Goal: Task Accomplishment & Management: Complete application form

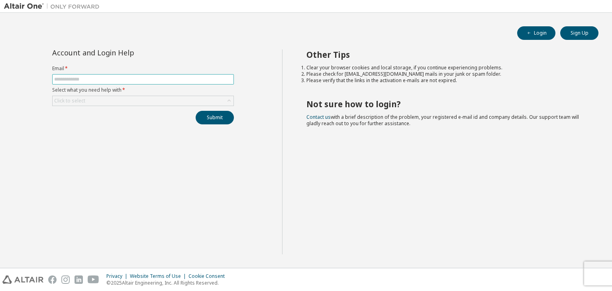
click at [116, 79] on input "text" at bounding box center [143, 79] width 178 height 6
click at [542, 32] on button "Login" at bounding box center [536, 33] width 38 height 14
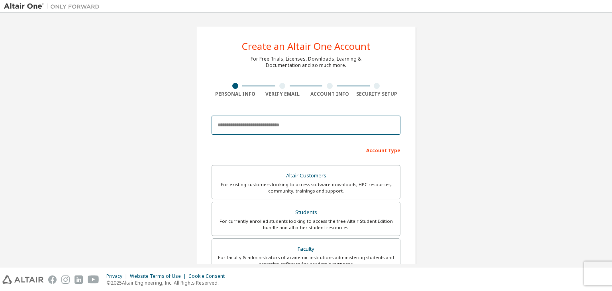
click at [246, 122] on input "email" at bounding box center [306, 125] width 189 height 19
type input "**********"
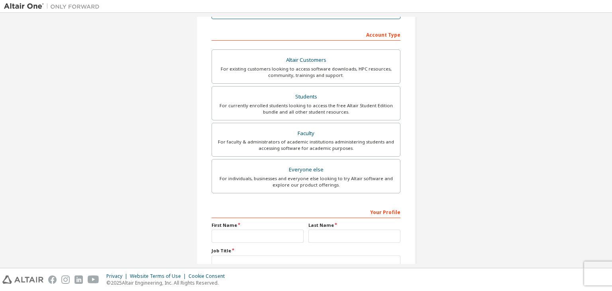
scroll to position [116, 0]
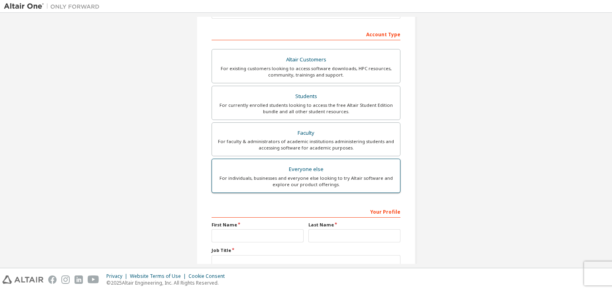
click at [322, 180] on div "For individuals, businesses and everyone else looking to try Altair software an…" at bounding box center [306, 181] width 178 height 13
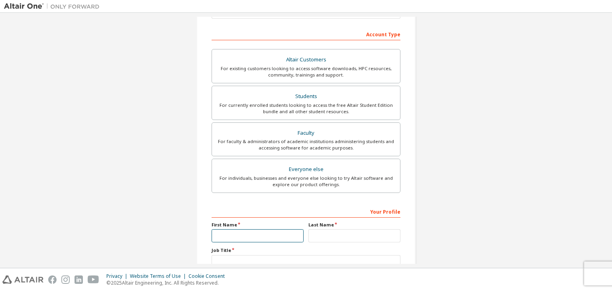
click at [260, 239] on input "text" at bounding box center [258, 235] width 92 height 13
type input "*********"
type input "*"
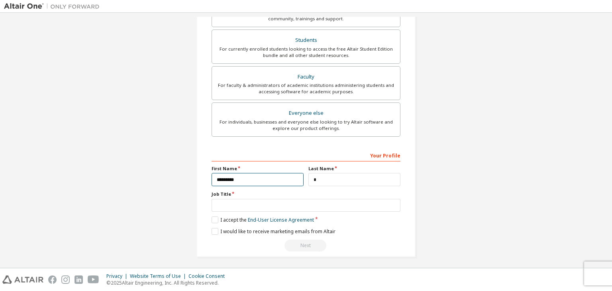
scroll to position [173, 0]
click at [241, 205] on input "text" at bounding box center [306, 204] width 189 height 13
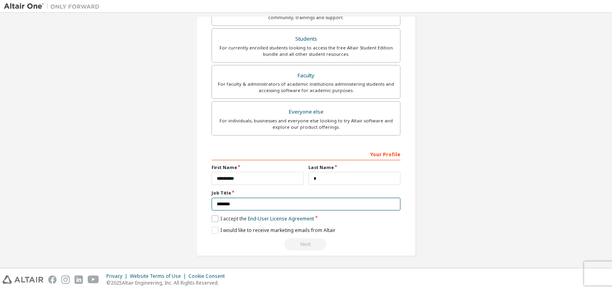
type input "*******"
click at [212, 215] on label "I accept the End-User License Agreement" at bounding box center [263, 218] width 102 height 7
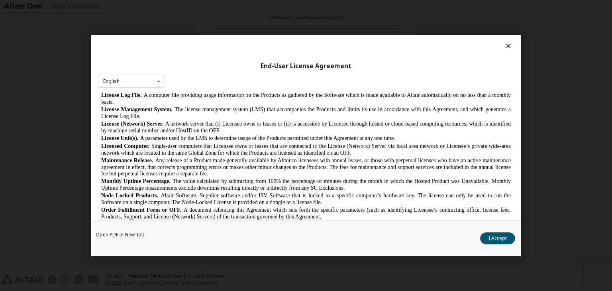
scroll to position [301, 0]
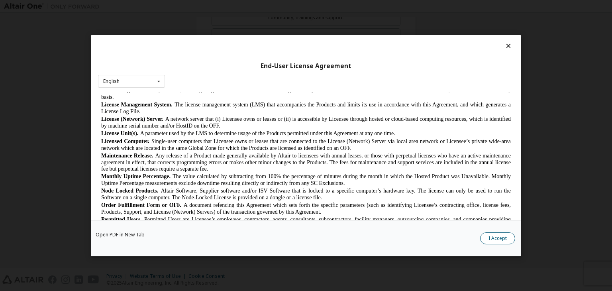
click at [499, 239] on button "I Accept" at bounding box center [497, 238] width 35 height 12
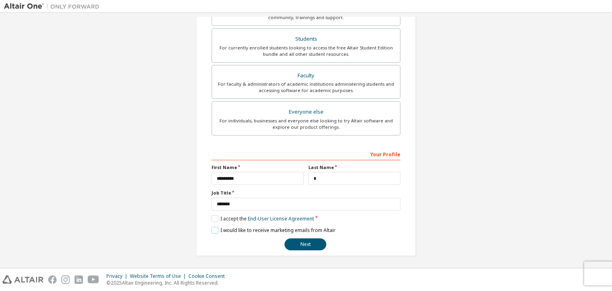
click at [217, 229] on label "I would like to receive marketing emails from Altair" at bounding box center [274, 230] width 124 height 7
click at [307, 239] on button "Next" at bounding box center [305, 244] width 42 height 12
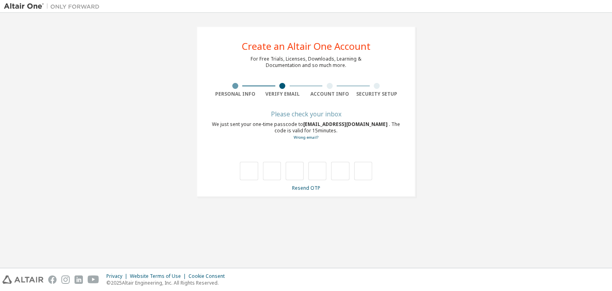
scroll to position [0, 0]
type input "*"
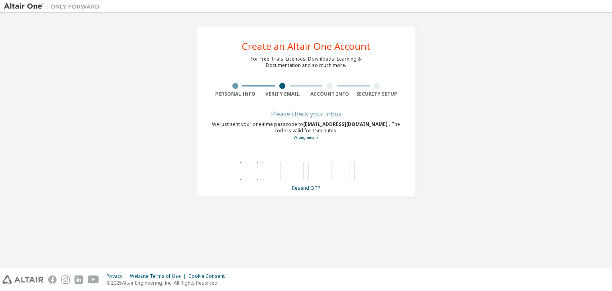
type input "*"
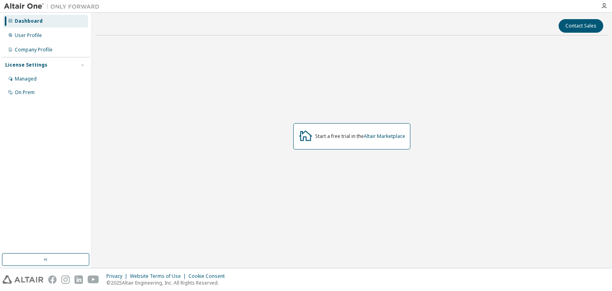
click at [340, 141] on div "Start a free trial in the Altair Marketplace" at bounding box center [351, 136] width 117 height 26
click at [330, 135] on div "Start a free trial in the Altair Marketplace" at bounding box center [360, 136] width 90 height 6
click at [304, 137] on icon at bounding box center [305, 136] width 13 height 10
